Goal: Check status: Check status

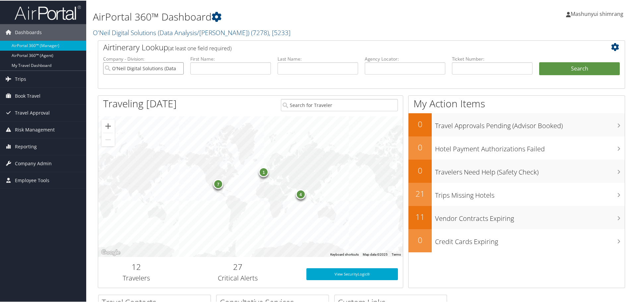
click at [179, 69] on input "O'Neil Digital Solutions (Data Analysis/William O'Neil)" at bounding box center [143, 68] width 81 height 12
click at [304, 71] on input "text" at bounding box center [318, 68] width 81 height 12
click at [417, 71] on input "text" at bounding box center [405, 68] width 81 height 12
paste input "DN2M8Q"
type input "DN2M8Q"
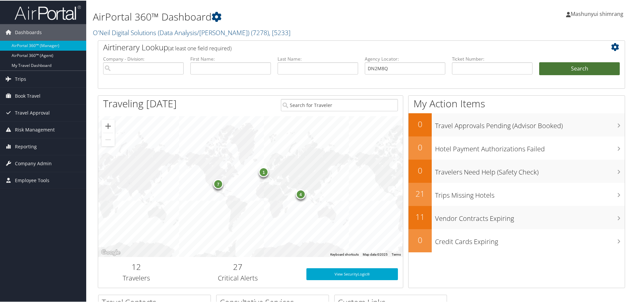
click at [585, 67] on button "Search" at bounding box center [579, 68] width 81 height 13
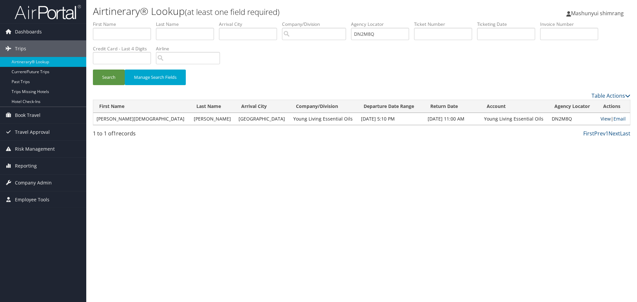
click at [602, 121] on link "View" at bounding box center [605, 119] width 10 height 6
drag, startPoint x: 354, startPoint y: 35, endPoint x: 321, endPoint y: 35, distance: 33.5
click at [321, 21] on ul "First Name Last Name Departure City Arrival City Company/Division Airport/City …" at bounding box center [361, 21] width 537 height 0
paste input "NBR"
type input "DN2NBR"
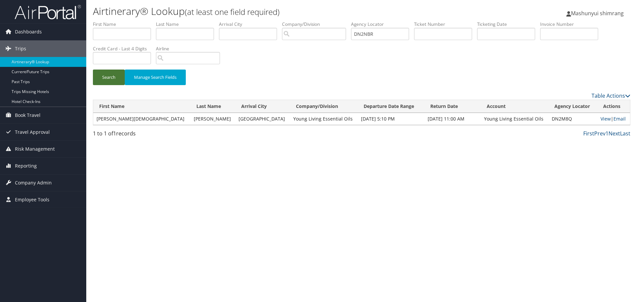
click at [111, 78] on button "Search" at bounding box center [109, 78] width 32 height 16
click at [600, 119] on link "View" at bounding box center [605, 119] width 10 height 6
drag, startPoint x: 383, startPoint y: 39, endPoint x: 298, endPoint y: 36, distance: 85.3
click at [298, 21] on ul "First Name Last Name Departure City Arrival City Company/Division Airport/City …" at bounding box center [361, 21] width 537 height 0
paste input "DN2PCV"
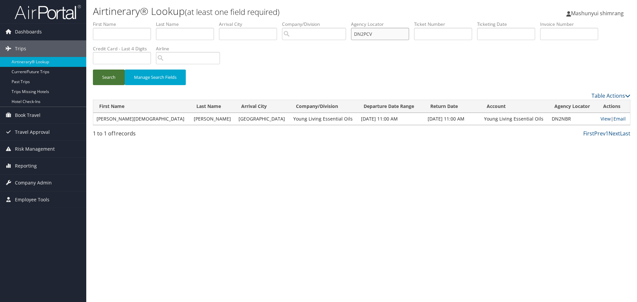
type input "DN2PCV"
click at [97, 80] on button "Search" at bounding box center [109, 78] width 32 height 16
click at [599, 118] on link "View" at bounding box center [604, 119] width 10 height 6
click at [21, 12] on img at bounding box center [48, 12] width 66 height 16
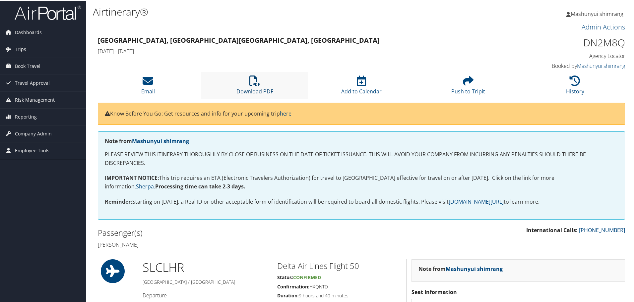
click at [252, 85] on icon at bounding box center [254, 80] width 11 height 11
click at [262, 81] on li "Download PDF" at bounding box center [254, 85] width 107 height 27
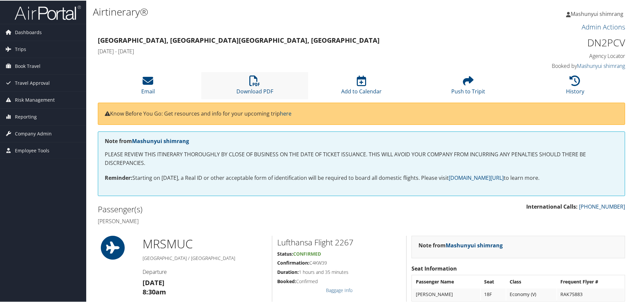
click at [260, 82] on li "Download PDF" at bounding box center [254, 85] width 107 height 27
